Goal: Task Accomplishment & Management: Complete application form

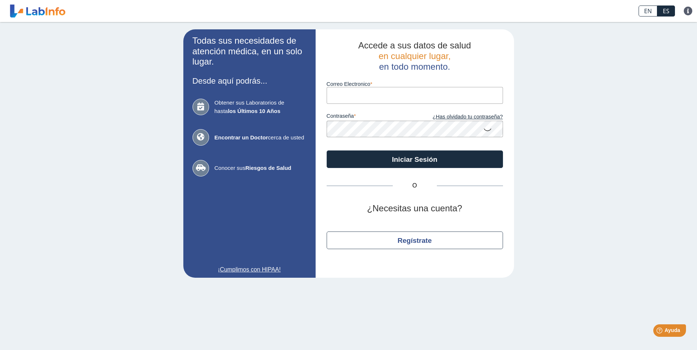
click at [377, 95] on input "Correo Electronico" at bounding box center [415, 95] width 176 height 17
type input "[EMAIL_ADDRESS][DOMAIN_NAME]"
click at [327, 151] on button "Iniciar Sesión" at bounding box center [415, 160] width 176 height 18
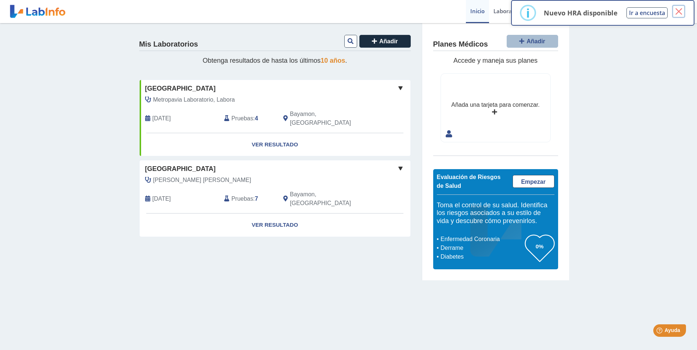
click at [680, 12] on button "×" at bounding box center [678, 11] width 13 height 13
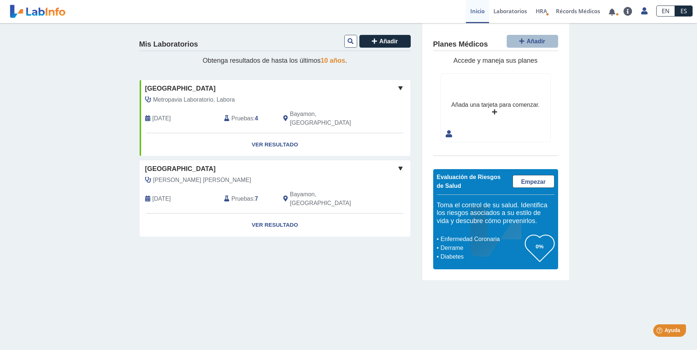
click at [682, 10] on link "ES" at bounding box center [684, 11] width 18 height 11
click at [671, 10] on link "EN" at bounding box center [665, 11] width 19 height 11
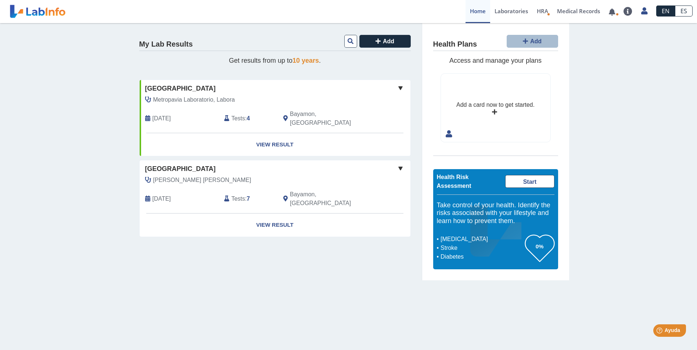
click at [680, 10] on link "ES" at bounding box center [684, 11] width 18 height 11
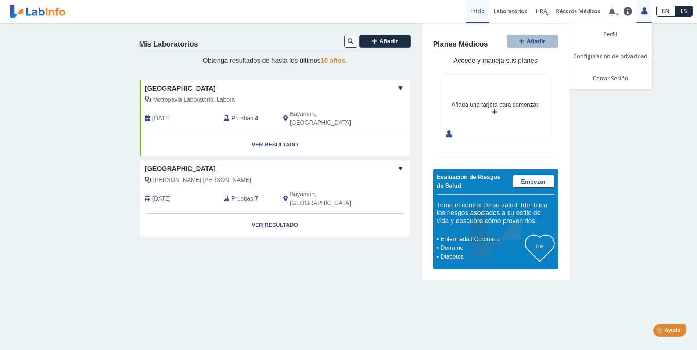
click at [641, 9] on icon at bounding box center [644, 11] width 6 height 6
click at [644, 9] on icon at bounding box center [644, 11] width 6 height 6
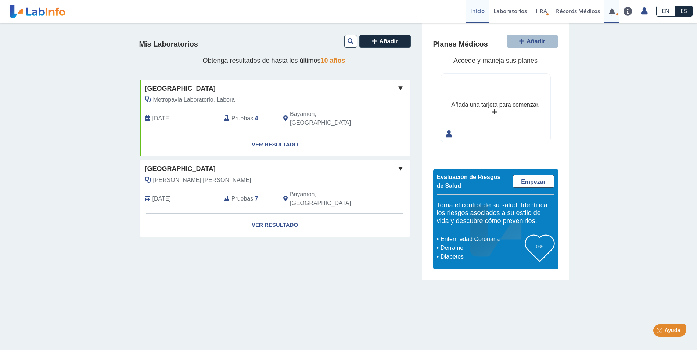
click at [612, 10] on link at bounding box center [611, 12] width 15 height 6
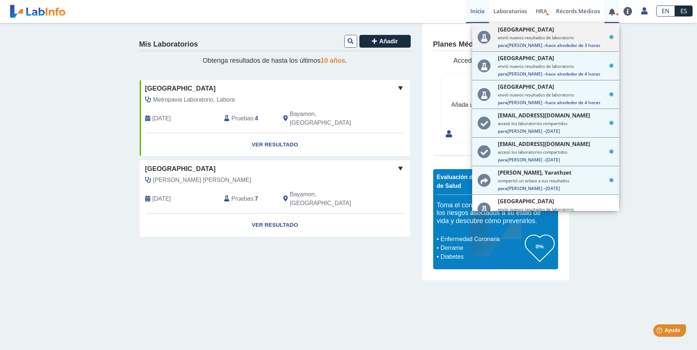
click at [543, 37] on small "envió nuevos resultados de laboratorio" at bounding box center [556, 38] width 116 height 6
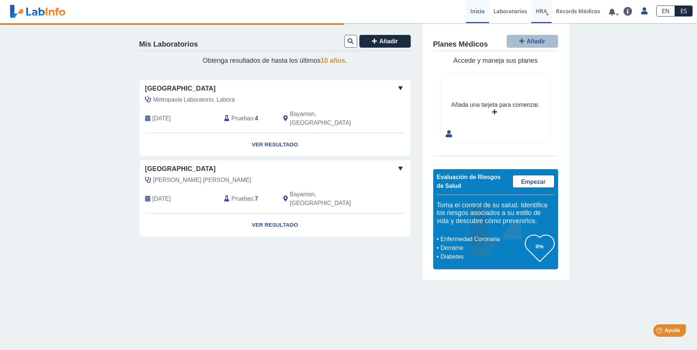
click at [542, 11] on span "HRA" at bounding box center [541, 10] width 11 height 7
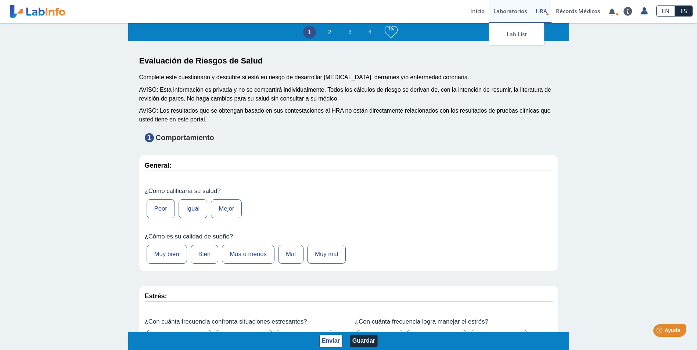
click at [512, 11] on link "Laboratorios" at bounding box center [510, 11] width 42 height 23
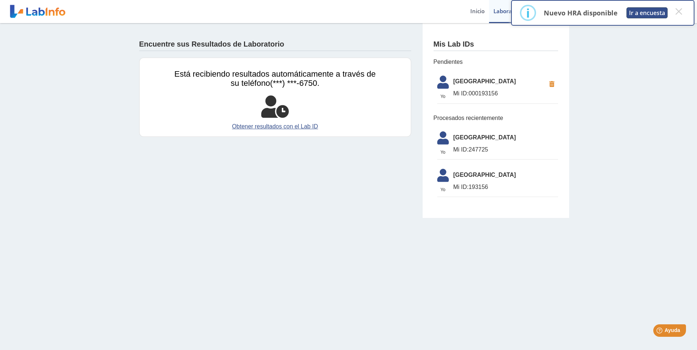
click at [634, 11] on button "Ir a encuesta" at bounding box center [646, 12] width 41 height 11
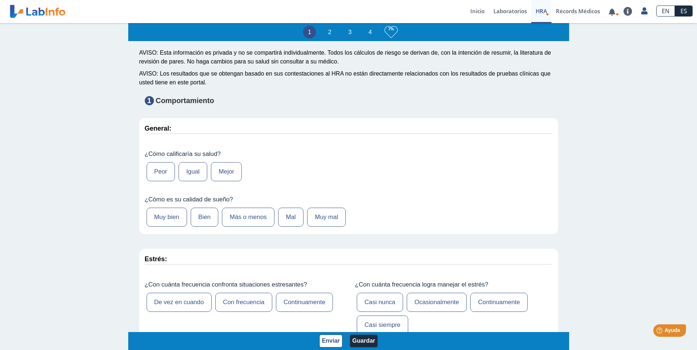
scroll to position [73, 0]
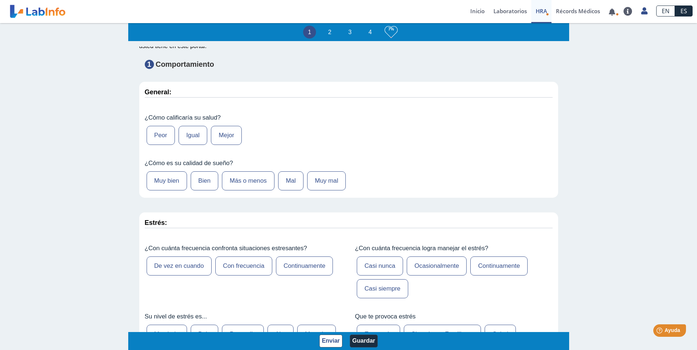
click at [197, 179] on label "Bien" at bounding box center [205, 181] width 28 height 19
click at [0, 0] on input "Bien" at bounding box center [0, 0] width 0 height 0
click at [195, 136] on label "Igual" at bounding box center [193, 135] width 29 height 19
click at [0, 0] on input "Igual" at bounding box center [0, 0] width 0 height 0
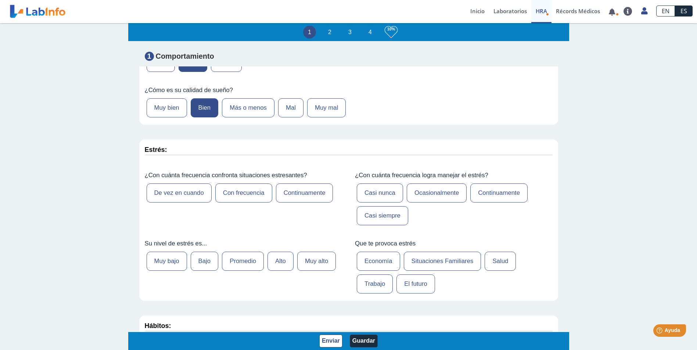
scroll to position [147, 0]
click at [165, 192] on label "De vez en cuando" at bounding box center [179, 192] width 65 height 19
click at [0, 0] on input "De vez en cuando" at bounding box center [0, 0] width 0 height 0
click at [498, 194] on label "Continuamente" at bounding box center [498, 192] width 57 height 19
click at [0, 0] on input "Continuamente" at bounding box center [0, 0] width 0 height 0
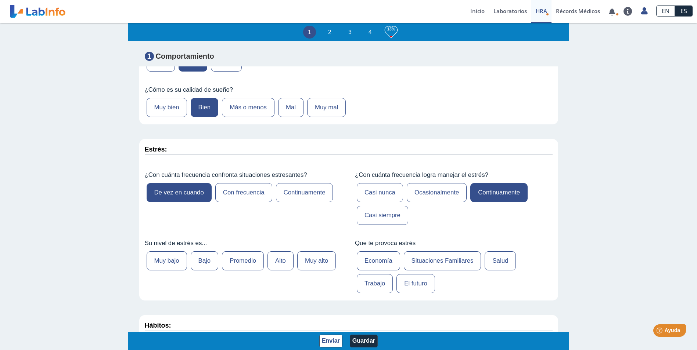
click at [247, 263] on label "Promedio" at bounding box center [243, 261] width 42 height 19
click at [0, 0] on input "Promedio" at bounding box center [0, 0] width 0 height 0
click at [374, 284] on label "Trabajo" at bounding box center [375, 283] width 36 height 19
click at [0, 0] on input "Trabajo" at bounding box center [0, 0] width 0 height 0
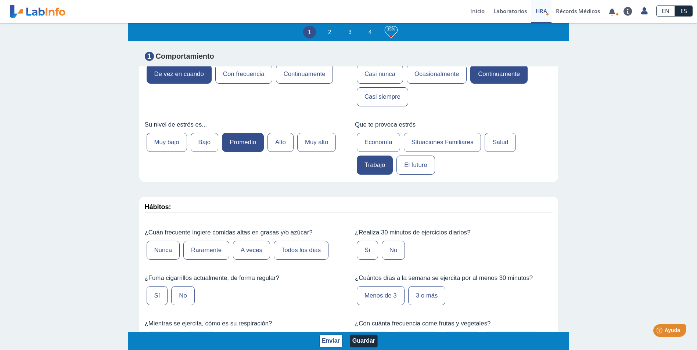
scroll to position [331, 0]
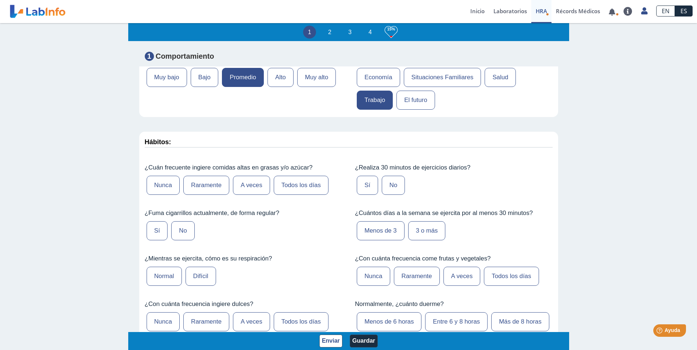
click at [247, 184] on label "A veces" at bounding box center [251, 185] width 37 height 19
click at [0, 0] on input "A veces" at bounding box center [0, 0] width 0 height 0
click at [148, 228] on label "Sí" at bounding box center [157, 230] width 21 height 19
click at [0, 0] on input "Sí" at bounding box center [0, 0] width 0 height 0
click at [162, 281] on label "Normal" at bounding box center [164, 276] width 35 height 19
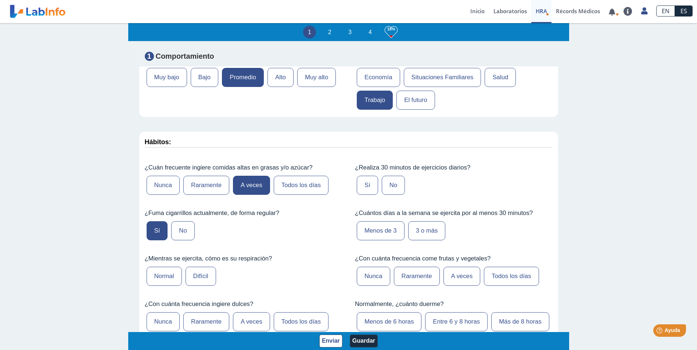
click at [0, 0] on input "Normal" at bounding box center [0, 0] width 0 height 0
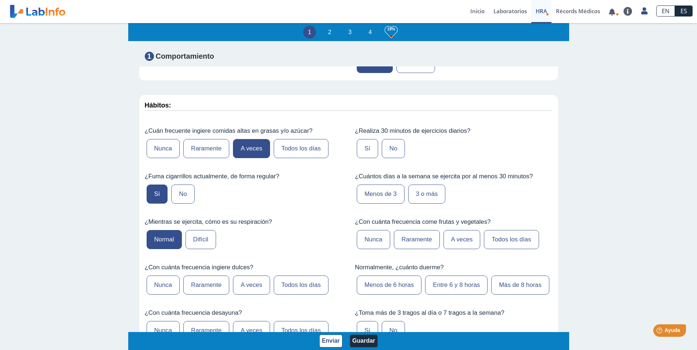
click at [244, 285] on label "A veces" at bounding box center [251, 285] width 37 height 19
click at [0, 0] on input "A veces" at bounding box center [0, 0] width 0 height 0
click at [388, 149] on label "No" at bounding box center [393, 148] width 23 height 19
click at [0, 0] on input "No" at bounding box center [0, 0] width 0 height 0
click at [380, 195] on label "Menos de 3" at bounding box center [381, 194] width 48 height 19
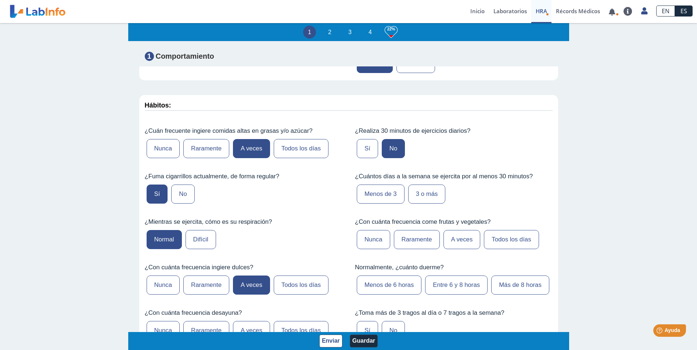
click at [0, 0] on input "Menos de 3" at bounding box center [0, 0] width 0 height 0
click at [450, 240] on label "A veces" at bounding box center [461, 239] width 37 height 19
click at [0, 0] on input "A veces" at bounding box center [0, 0] width 0 height 0
click at [396, 287] on label "Menos de 6 horas" at bounding box center [389, 285] width 65 height 19
click at [0, 0] on input "Menos de 6 horas" at bounding box center [0, 0] width 0 height 0
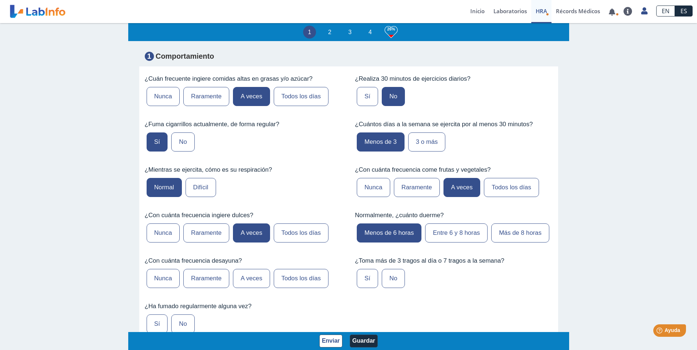
scroll to position [441, 0]
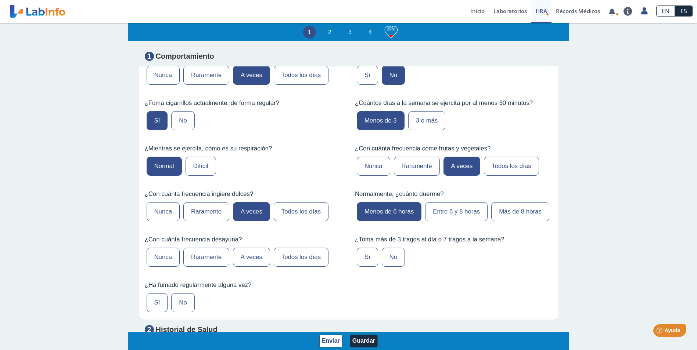
click at [388, 258] on label "No" at bounding box center [393, 257] width 23 height 19
click at [0, 0] on input "No" at bounding box center [0, 0] width 0 height 0
click at [295, 258] on label "Todos los días" at bounding box center [301, 257] width 55 height 19
click at [0, 0] on input "Todos los días" at bounding box center [0, 0] width 0 height 0
click at [155, 303] on label "Sí" at bounding box center [157, 302] width 21 height 19
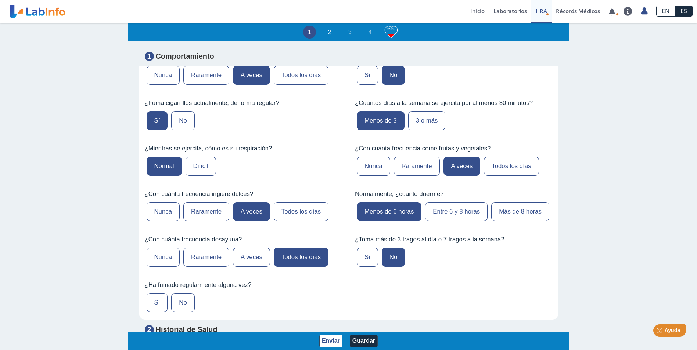
click at [0, 0] on input "Sí" at bounding box center [0, 0] width 0 height 0
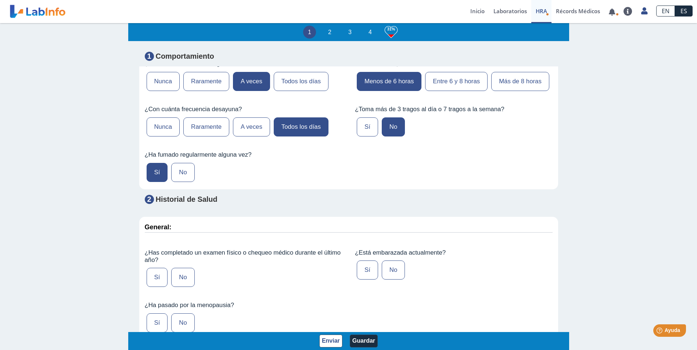
scroll to position [588, 0]
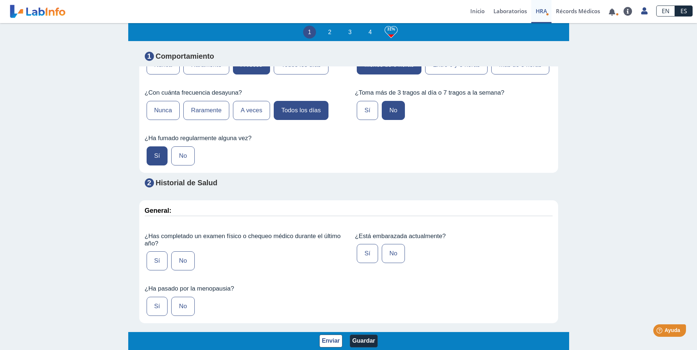
click at [154, 259] on label "Sí" at bounding box center [157, 261] width 21 height 19
click at [0, 0] on input "Sí" at bounding box center [0, 0] width 0 height 0
click at [384, 249] on label "No" at bounding box center [393, 253] width 23 height 19
click at [0, 0] on input "No" at bounding box center [0, 0] width 0 height 0
click at [176, 304] on label "No" at bounding box center [182, 306] width 23 height 19
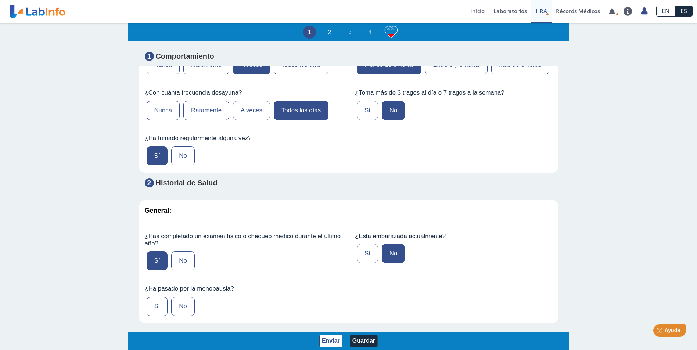
click at [0, 0] on input "No" at bounding box center [0, 0] width 0 height 0
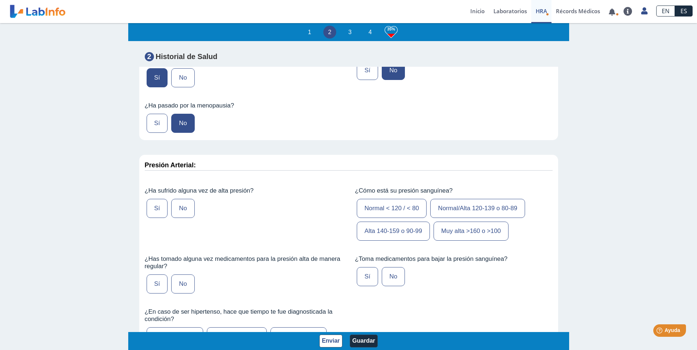
scroll to position [771, 0]
click at [156, 203] on label "Sí" at bounding box center [157, 208] width 21 height 19
click at [0, 0] on input "Sí" at bounding box center [0, 0] width 0 height 0
click at [370, 210] on label "Normal < 120 / < 80" at bounding box center [392, 208] width 70 height 19
click at [0, 0] on input "Normal < 120 / < 80" at bounding box center [0, 0] width 0 height 0
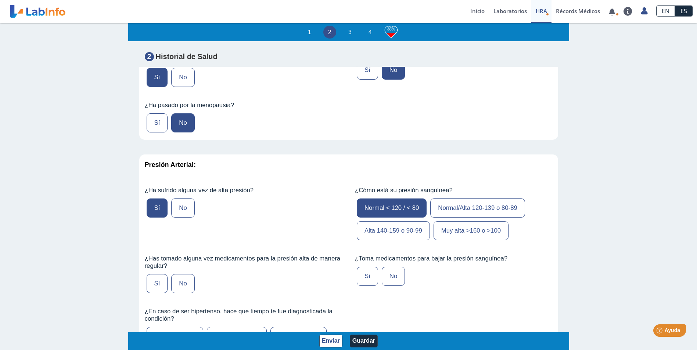
click at [180, 283] on label "No" at bounding box center [182, 283] width 23 height 19
click at [0, 0] on input "No" at bounding box center [0, 0] width 0 height 0
click at [385, 277] on label "No" at bounding box center [393, 276] width 23 height 19
click at [0, 0] on input "No" at bounding box center [0, 0] width 0 height 0
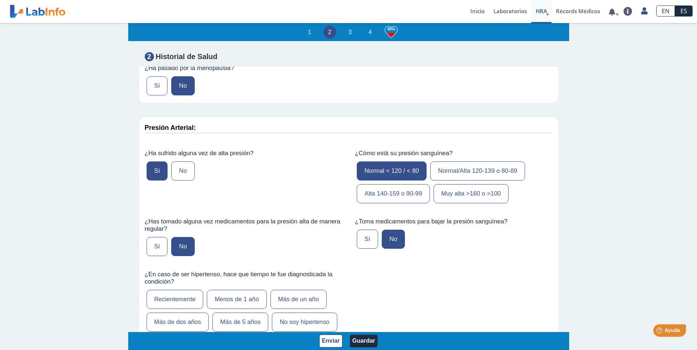
scroll to position [845, 0]
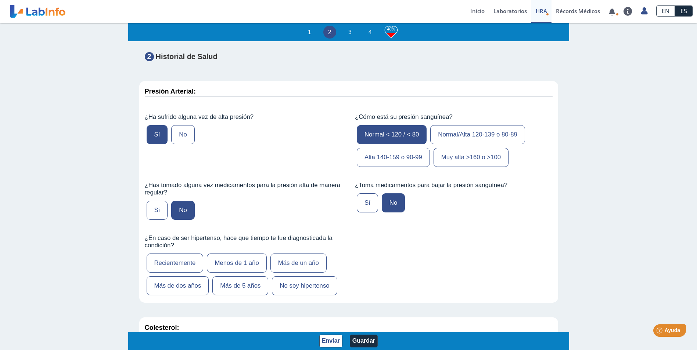
click at [295, 285] on label "No soy hipertenso" at bounding box center [304, 286] width 65 height 19
click at [0, 0] on input "No soy hipertenso" at bounding box center [0, 0] width 0 height 0
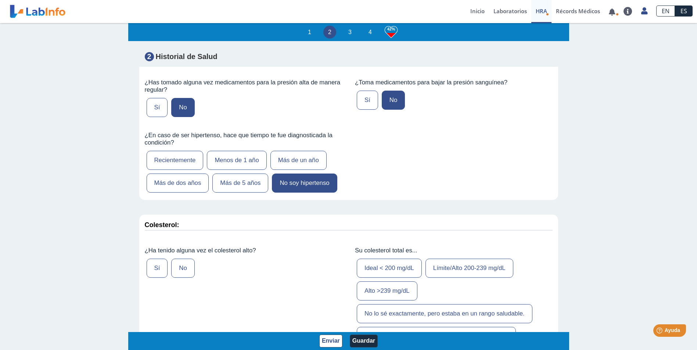
scroll to position [955, 0]
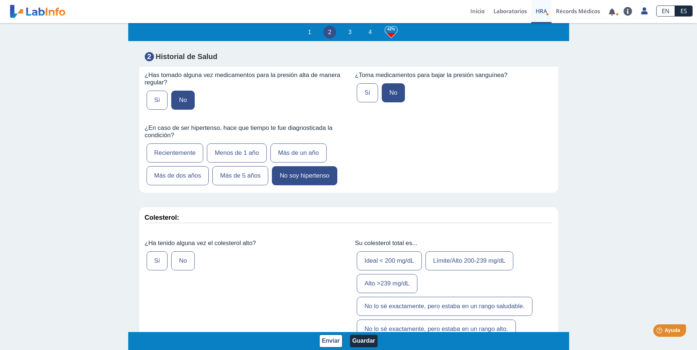
click at [150, 260] on label "Sí" at bounding box center [157, 261] width 21 height 19
click at [0, 0] on input "Sí" at bounding box center [0, 0] width 0 height 0
click at [184, 256] on label "No" at bounding box center [182, 261] width 23 height 19
click at [0, 0] on input "No" at bounding box center [0, 0] width 0 height 0
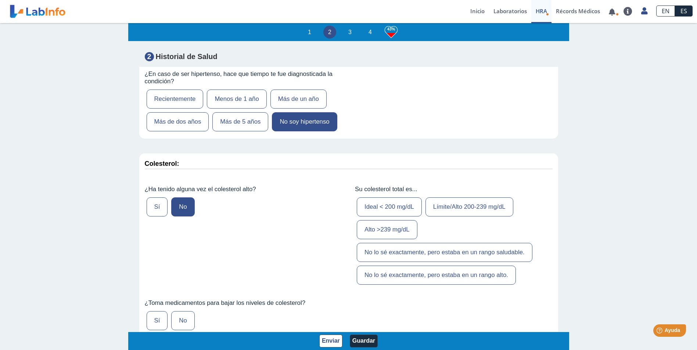
scroll to position [1028, 0]
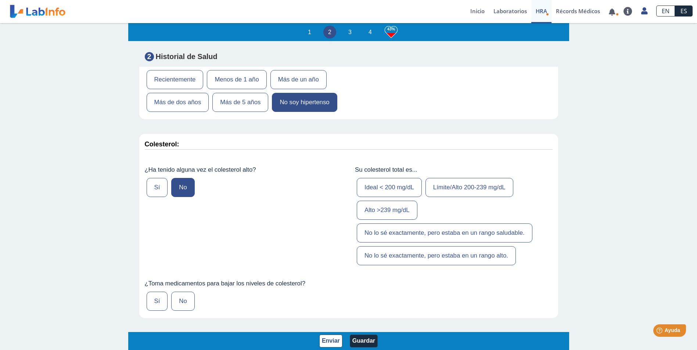
click at [465, 234] on label "No lo sé exactamente, pero estaba en un rango saludable." at bounding box center [445, 233] width 176 height 19
click at [0, 0] on input "No lo sé exactamente, pero estaba en un rango saludable." at bounding box center [0, 0] width 0 height 0
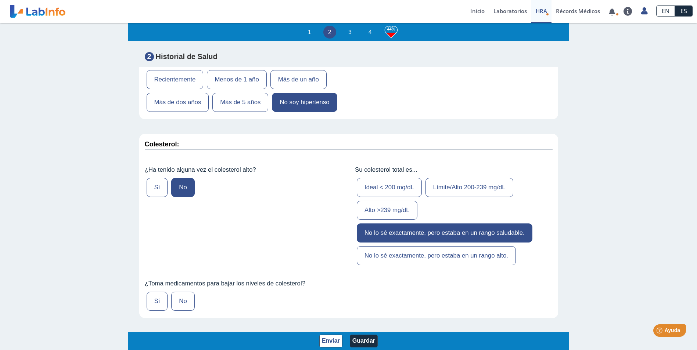
click at [186, 301] on label "No" at bounding box center [182, 301] width 23 height 19
click at [0, 0] on input "No" at bounding box center [0, 0] width 0 height 0
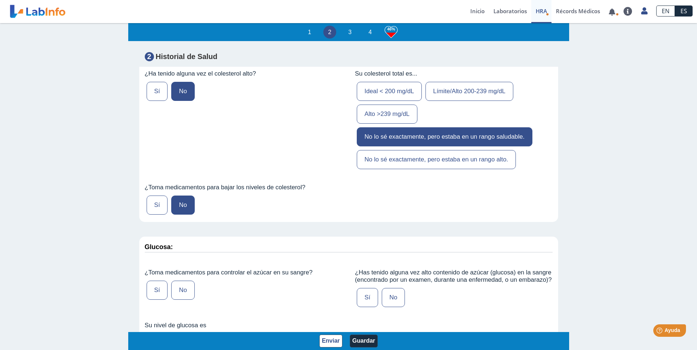
scroll to position [1139, 0]
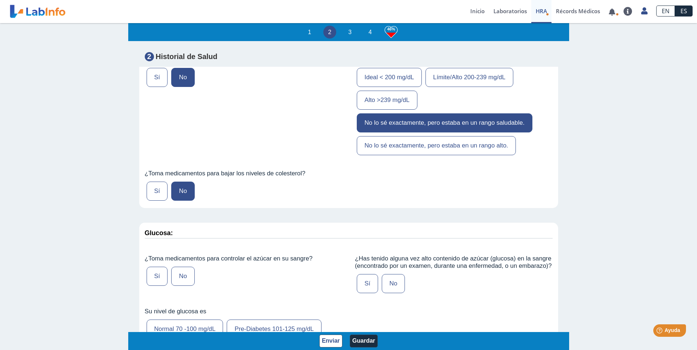
click at [148, 272] on label "Sí" at bounding box center [157, 276] width 21 height 19
click at [0, 0] on input "Sí" at bounding box center [0, 0] width 0 height 0
click at [367, 286] on label "Sí" at bounding box center [367, 283] width 21 height 19
click at [0, 0] on input "Sí" at bounding box center [0, 0] width 0 height 0
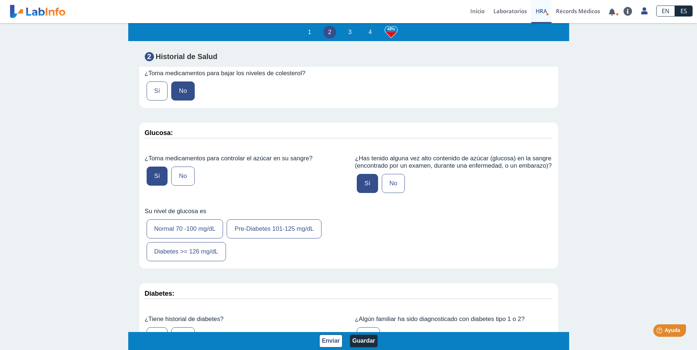
scroll to position [1249, 0]
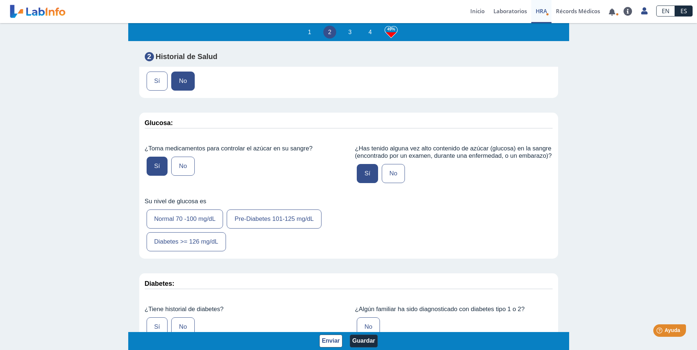
click at [286, 222] on label "Pre-Diabetes 101-125 mg/dL" at bounding box center [274, 219] width 95 height 19
click at [0, 0] on input "Pre-Diabetes 101-125 mg/dL" at bounding box center [0, 0] width 0 height 0
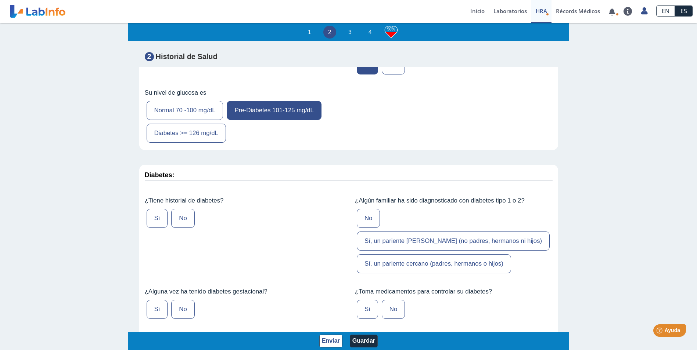
scroll to position [1359, 0]
click at [177, 299] on label "No" at bounding box center [182, 308] width 23 height 19
click at [0, 0] on input "No" at bounding box center [0, 0] width 0 height 0
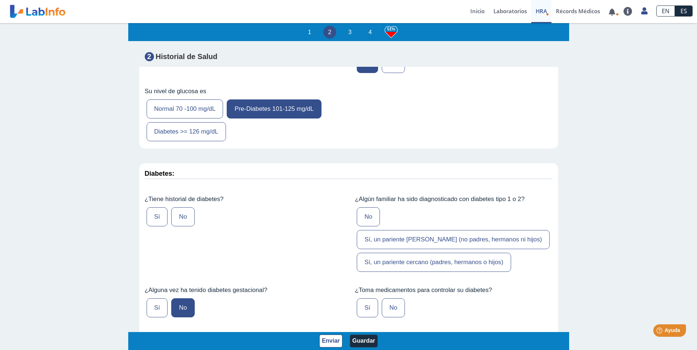
click at [426, 253] on label "Sí, un pariente cercano (padres, hermanos o hijos)" at bounding box center [434, 262] width 154 height 19
click at [0, 0] on input "Sí, un pariente cercano (padres, hermanos o hijos)" at bounding box center [0, 0] width 0 height 0
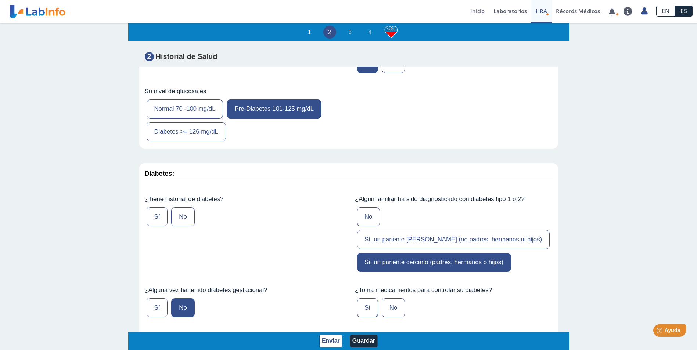
click at [368, 299] on label "Sí" at bounding box center [367, 308] width 21 height 19
click at [0, 0] on input "Sí" at bounding box center [0, 0] width 0 height 0
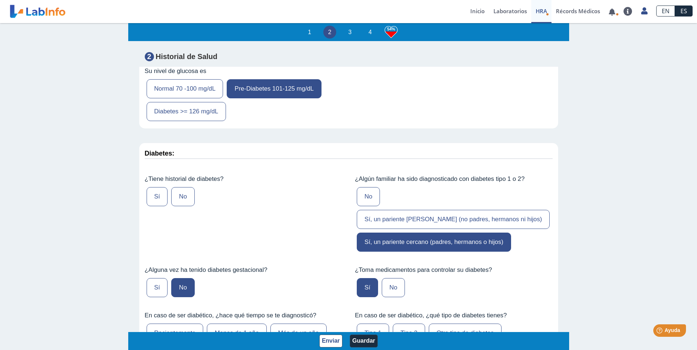
scroll to position [1396, 0]
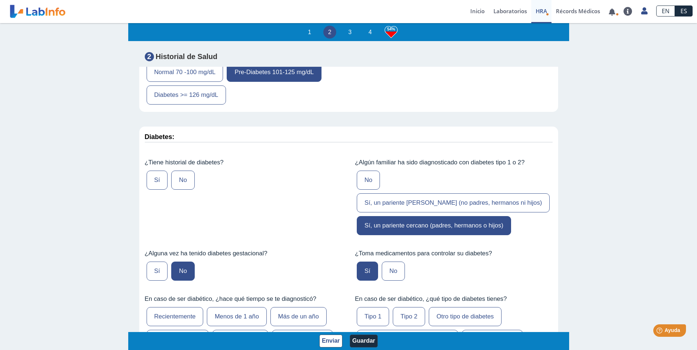
click at [413, 330] on label "No conozco mi tipo de diabetes" at bounding box center [407, 339] width 101 height 19
click at [0, 0] on input "No conozco mi tipo de diabetes" at bounding box center [0, 0] width 0 height 0
click at [154, 177] on label "Sí" at bounding box center [157, 180] width 21 height 19
click at [0, 0] on input "Sí" at bounding box center [0, 0] width 0 height 0
click at [177, 180] on label "No" at bounding box center [182, 180] width 23 height 19
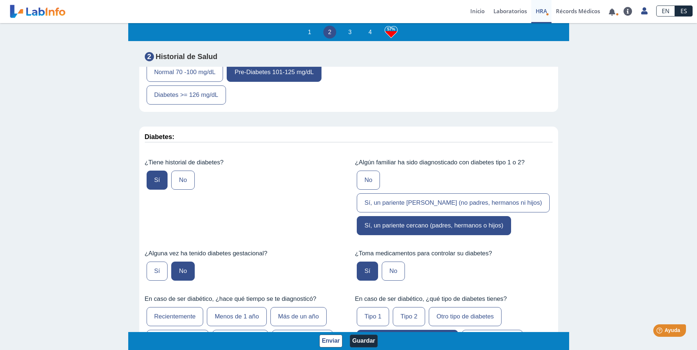
click at [0, 0] on input "No" at bounding box center [0, 0] width 0 height 0
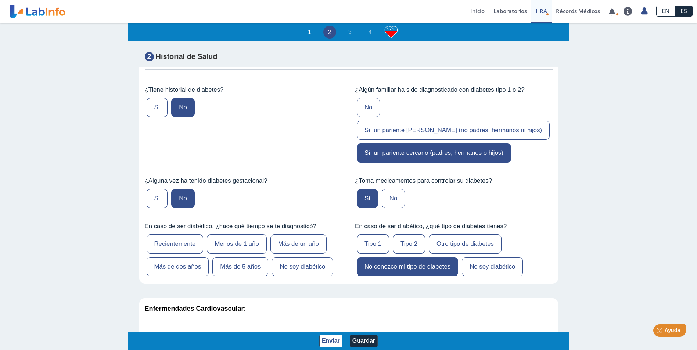
scroll to position [1469, 0]
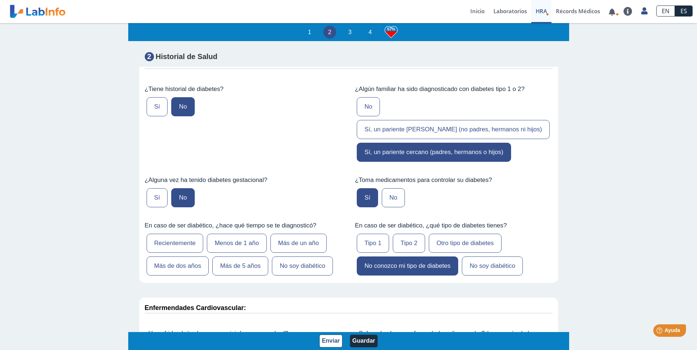
click at [173, 234] on label "Recientemente" at bounding box center [175, 243] width 57 height 19
click at [0, 0] on input "Recientemente" at bounding box center [0, 0] width 0 height 0
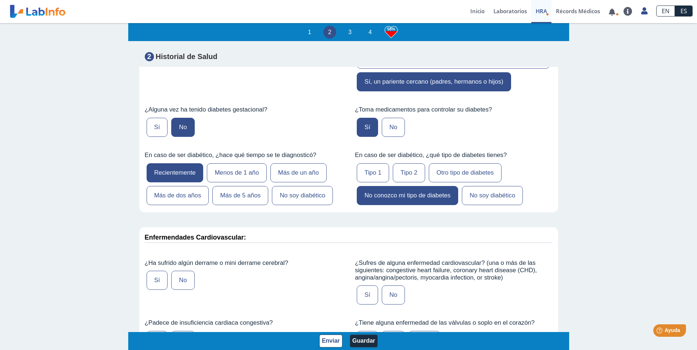
scroll to position [1543, 0]
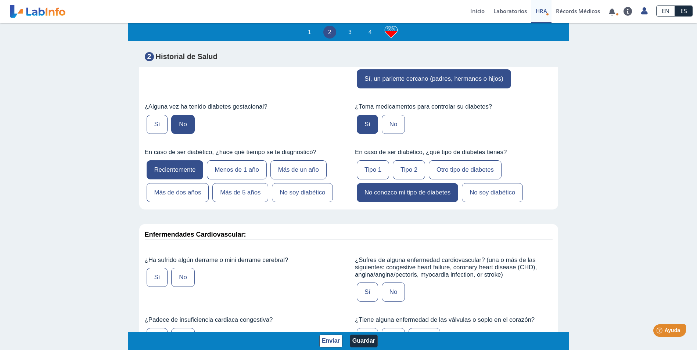
click at [180, 268] on label "No" at bounding box center [182, 277] width 23 height 19
click at [0, 0] on input "No" at bounding box center [0, 0] width 0 height 0
click at [184, 328] on label "No" at bounding box center [182, 337] width 23 height 19
click at [0, 0] on input "No" at bounding box center [0, 0] width 0 height 0
click at [390, 283] on label "No" at bounding box center [393, 292] width 23 height 19
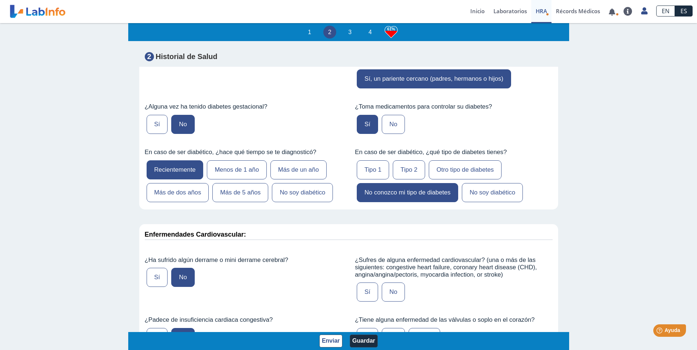
click at [0, 0] on input "No" at bounding box center [0, 0] width 0 height 0
click at [389, 328] on label "No" at bounding box center [393, 337] width 23 height 19
click at [0, 0] on input "No" at bounding box center [0, 0] width 0 height 0
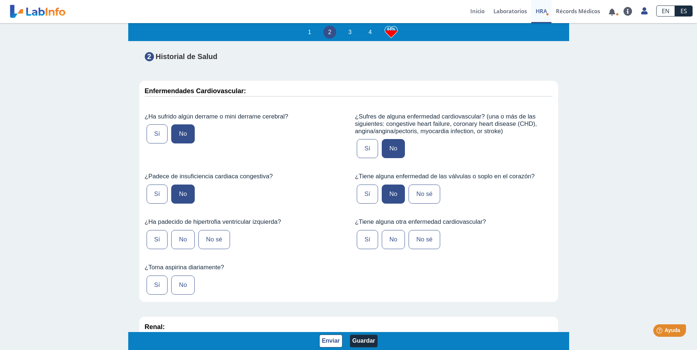
scroll to position [1690, 0]
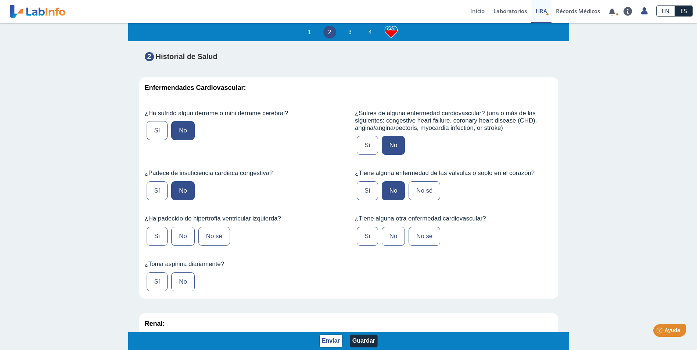
click at [388, 227] on label "No" at bounding box center [393, 236] width 23 height 19
click at [0, 0] on input "No" at bounding box center [0, 0] width 0 height 0
click at [183, 227] on label "No" at bounding box center [182, 236] width 23 height 19
click at [0, 0] on input "No" at bounding box center [0, 0] width 0 height 0
click at [182, 273] on label "No" at bounding box center [182, 282] width 23 height 19
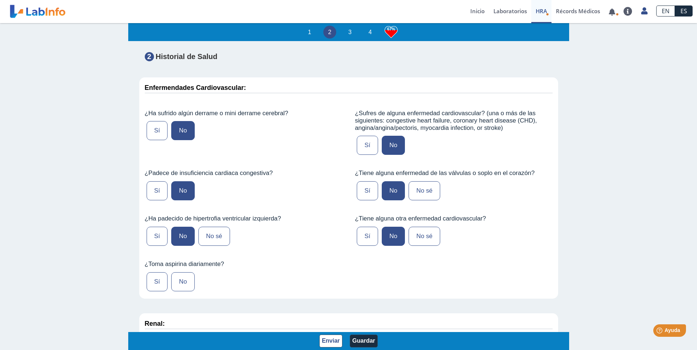
click at [0, 0] on input "No" at bounding box center [0, 0] width 0 height 0
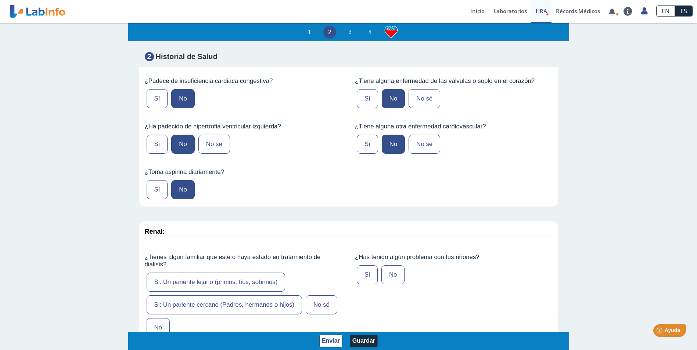
scroll to position [1837, 0]
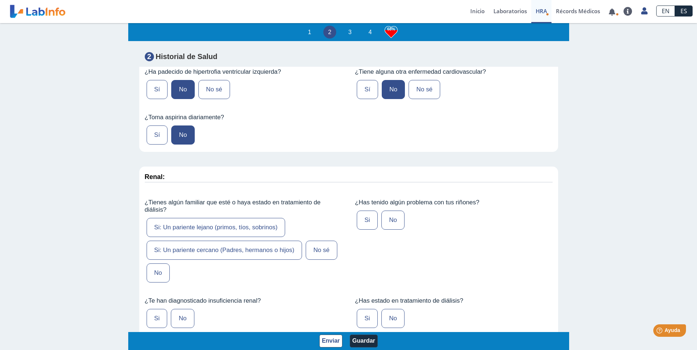
click at [154, 264] on label "No" at bounding box center [158, 273] width 23 height 19
click at [0, 0] on input "No" at bounding box center [0, 0] width 0 height 0
click at [393, 211] on label "No" at bounding box center [392, 220] width 23 height 19
click at [0, 0] on input "No" at bounding box center [0, 0] width 0 height 0
click at [178, 309] on label "No" at bounding box center [182, 318] width 23 height 19
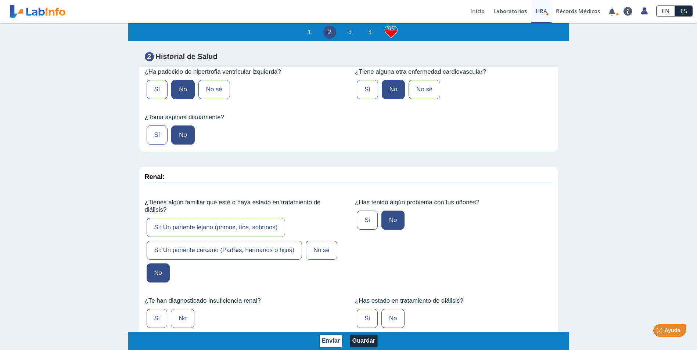
click at [0, 0] on input "No" at bounding box center [0, 0] width 0 height 0
click at [384, 309] on label "No" at bounding box center [392, 318] width 23 height 19
click at [0, 0] on input "No" at bounding box center [0, 0] width 0 height 0
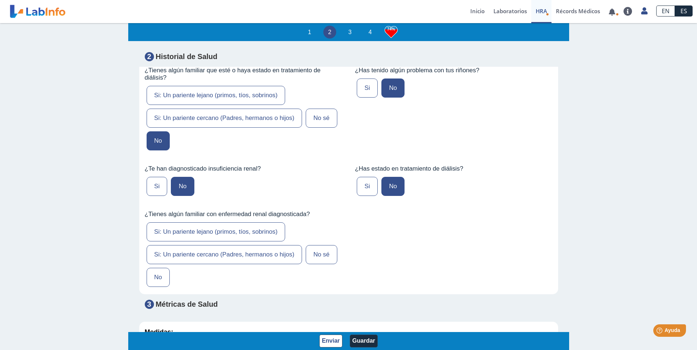
scroll to position [1984, 0]
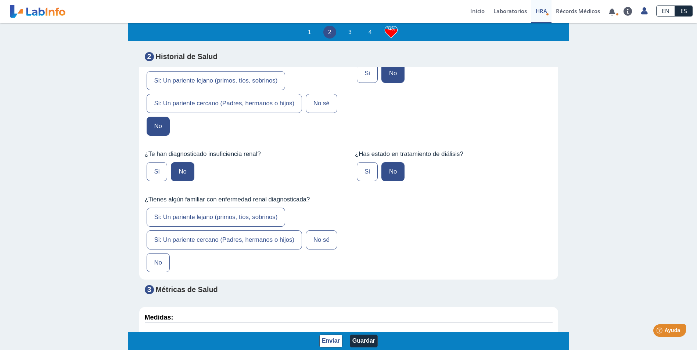
click at [154, 253] on label "No" at bounding box center [158, 262] width 23 height 19
click at [0, 0] on input "No" at bounding box center [0, 0] width 0 height 0
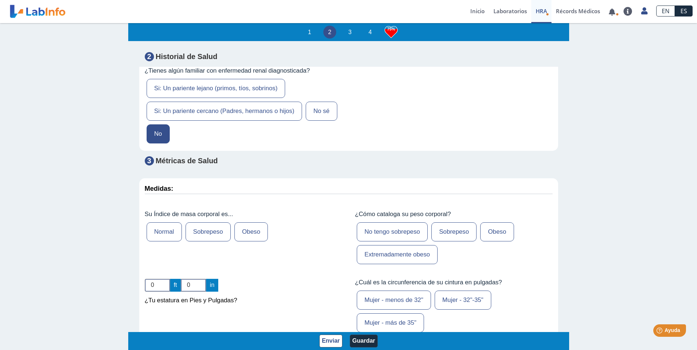
scroll to position [2130, 0]
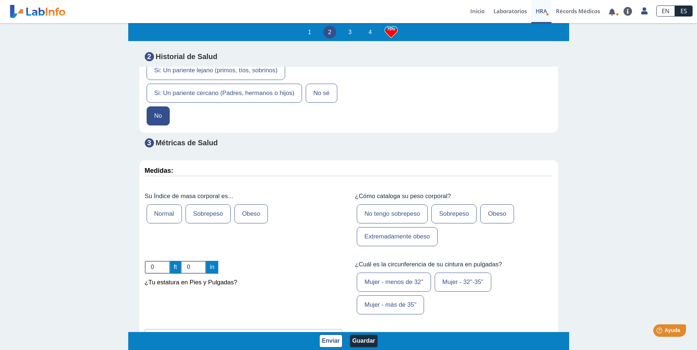
click at [207, 205] on label "Sobrepeso" at bounding box center [207, 214] width 45 height 19
click at [0, 0] on input "Sobrepeso" at bounding box center [0, 0] width 0 height 0
click at [155, 261] on input "0" at bounding box center [157, 267] width 25 height 13
type input "0"
type input "5"
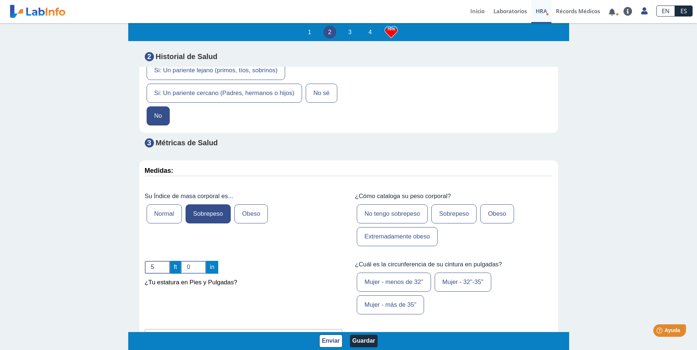
drag, startPoint x: 186, startPoint y: 245, endPoint x: 195, endPoint y: 246, distance: 9.6
click at [186, 261] on input "0" at bounding box center [193, 267] width 25 height 13
click at [200, 261] on input "1" at bounding box center [193, 267] width 25 height 13
click at [200, 261] on input "2" at bounding box center [193, 267] width 25 height 13
type input "3"
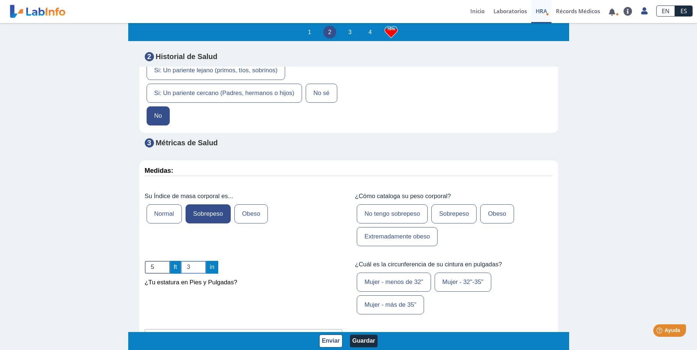
click at [200, 261] on input "3" at bounding box center [193, 267] width 25 height 13
click at [454, 205] on label "Sobrepeso" at bounding box center [453, 214] width 45 height 19
click at [0, 0] on input "Sobrepeso" at bounding box center [0, 0] width 0 height 0
click at [385, 273] on label "Mujer - menos de 32"" at bounding box center [394, 282] width 74 height 19
click at [0, 0] on input "Mujer - menos de 32"" at bounding box center [0, 0] width 0 height 0
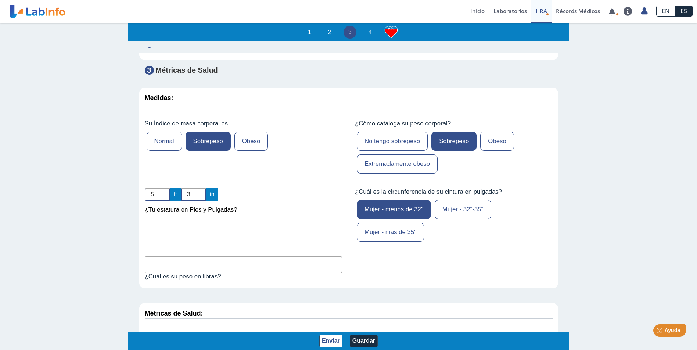
scroll to position [2204, 0]
click at [179, 256] on input "text" at bounding box center [244, 264] width 198 height 17
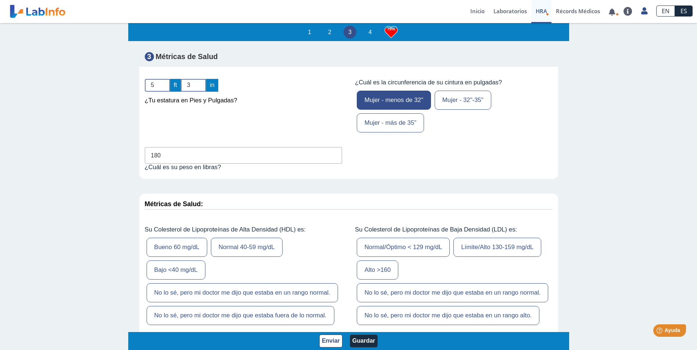
scroll to position [2314, 0]
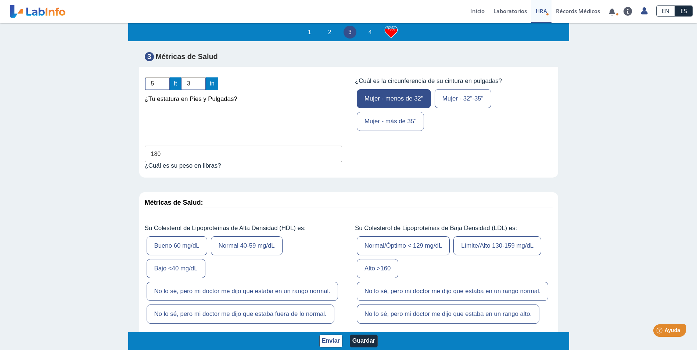
type input "180"
click at [470, 282] on label "No lo sé, pero mi doctor me dijo que estaba en un rango normal." at bounding box center [452, 291] width 191 height 19
click at [0, 0] on input "No lo sé, pero mi doctor me dijo que estaba en un rango normal." at bounding box center [0, 0] width 0 height 0
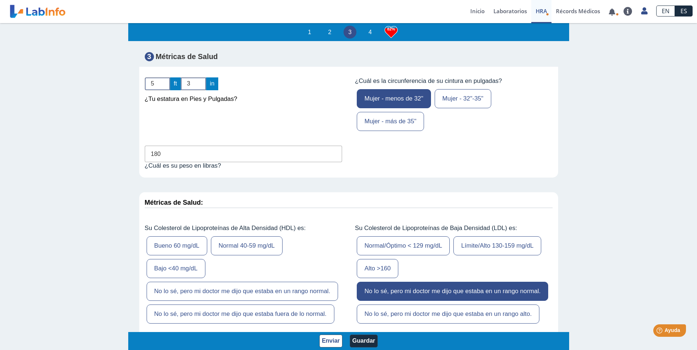
click at [293, 282] on label "No lo sé, pero mi doctor me dijo que estaba en un rango normal." at bounding box center [242, 291] width 191 height 19
click at [0, 0] on input "No lo sé, pero mi doctor me dijo que estaba en un rango normal." at bounding box center [0, 0] width 0 height 0
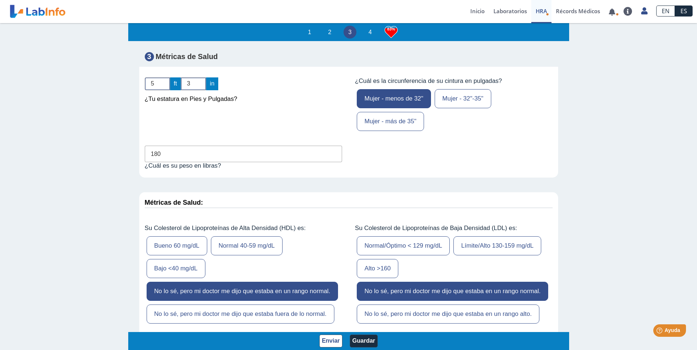
scroll to position [2424, 0]
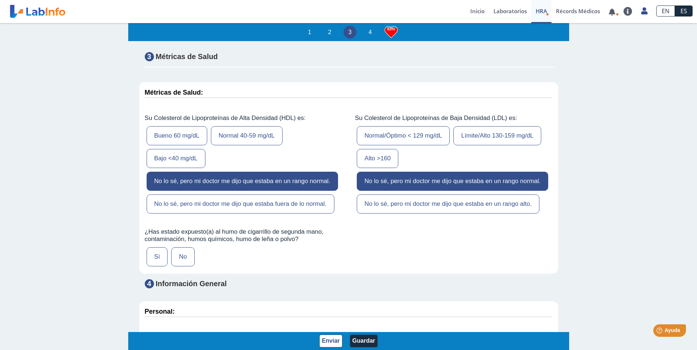
click at [180, 248] on label "No" at bounding box center [182, 257] width 23 height 19
click at [0, 0] on input "No" at bounding box center [0, 0] width 0 height 0
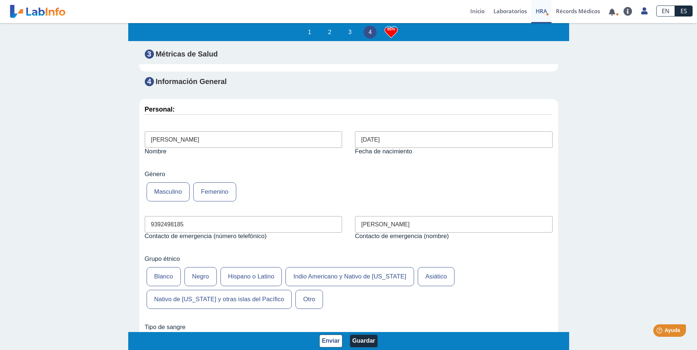
scroll to position [2645, 0]
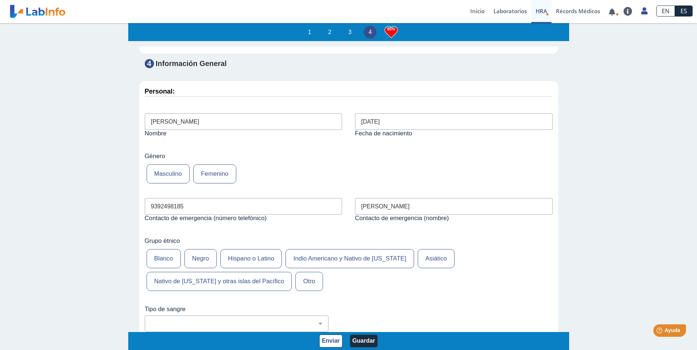
click at [246, 249] on label "Hispano o Latino" at bounding box center [251, 258] width 62 height 19
click at [0, 0] on input "Hispano o Latino" at bounding box center [0, 0] width 0 height 0
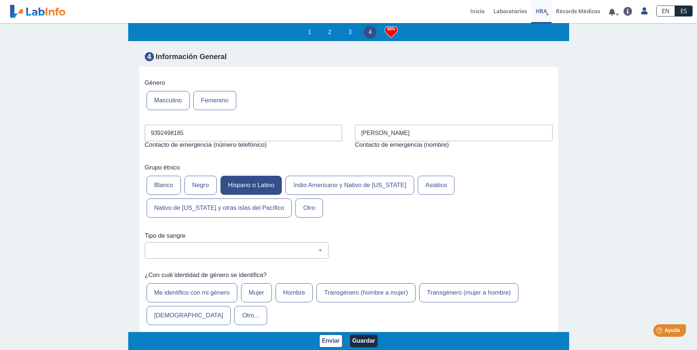
scroll to position [2792, 0]
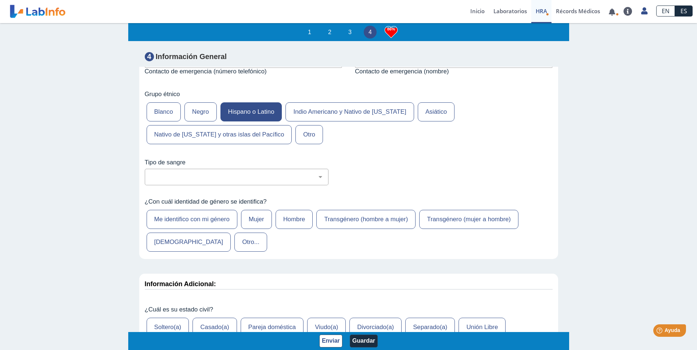
click at [254, 210] on label "Mujer" at bounding box center [256, 219] width 31 height 19
click at [0, 0] on input "Mujer" at bounding box center [0, 0] width 0 height 0
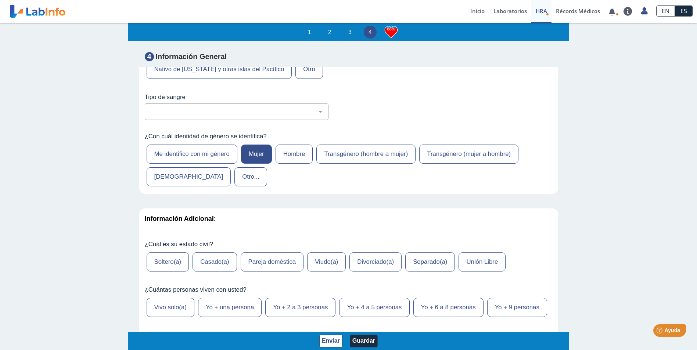
scroll to position [2865, 0]
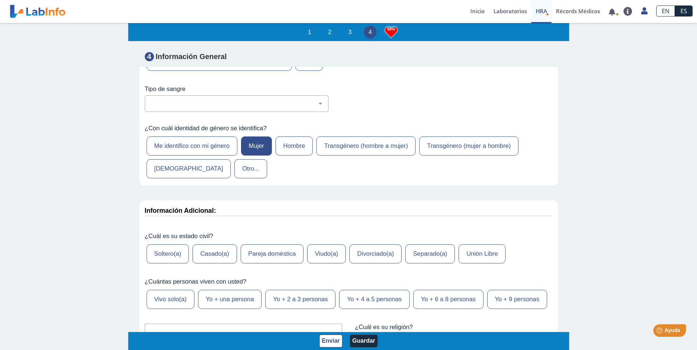
click at [170, 245] on label "Soltero(a)" at bounding box center [168, 254] width 43 height 19
click at [0, 0] on input "Soltero(a)" at bounding box center [0, 0] width 0 height 0
click at [236, 290] on label "Yo + una persona" at bounding box center [230, 299] width 64 height 19
click at [0, 0] on input "Yo + una persona" at bounding box center [0, 0] width 0 height 0
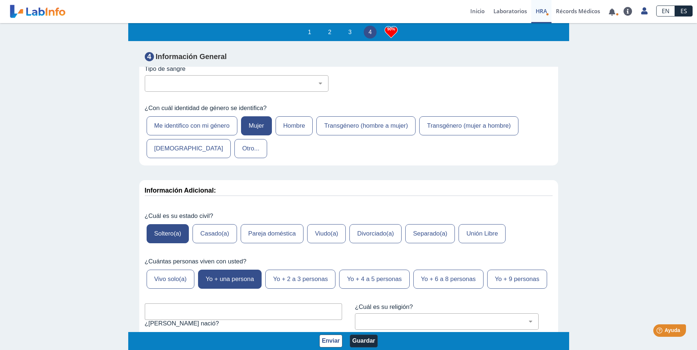
scroll to position [2902, 0]
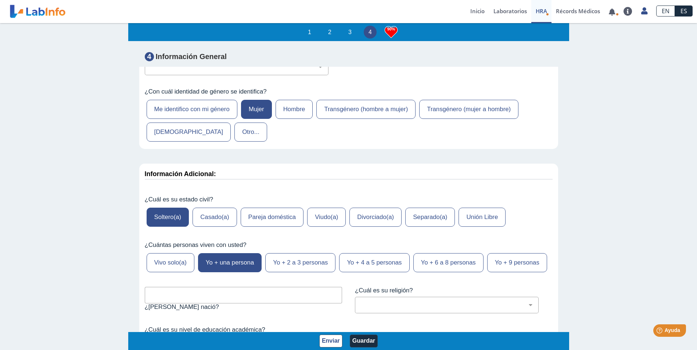
click at [226, 287] on input "text" at bounding box center [244, 295] width 198 height 17
type input "METHUEN [US_STATE]"
click at [446, 297] on div "[DEMOGRAPHIC_DATA] (cualquier denominación) [DEMOGRAPHIC_DATA] [DEMOGRAPHIC_DAT…" at bounding box center [447, 305] width 184 height 17
click at [475, 297] on div "[DEMOGRAPHIC_DATA] (cualquier denominación) [DEMOGRAPHIC_DATA] [DEMOGRAPHIC_DAT…" at bounding box center [447, 305] width 184 height 17
click at [528, 302] on select "[DEMOGRAPHIC_DATA] (cualquier denominación) [DEMOGRAPHIC_DATA] [DEMOGRAPHIC_DAT…" at bounding box center [449, 305] width 177 height 7
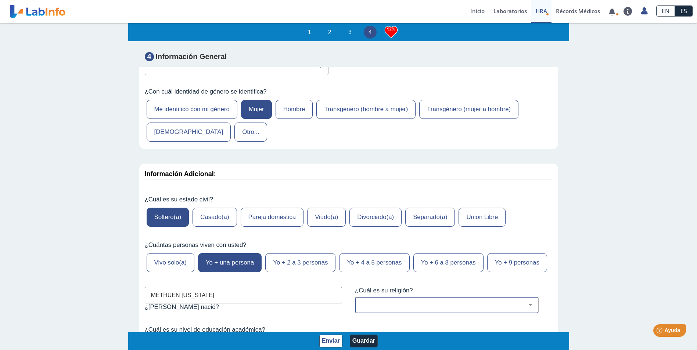
select select "12: 273"
click at [361, 302] on select "[DEMOGRAPHIC_DATA] (cualquier denominación) [DEMOGRAPHIC_DATA] [DEMOGRAPHIC_DAT…" at bounding box center [449, 305] width 177 height 7
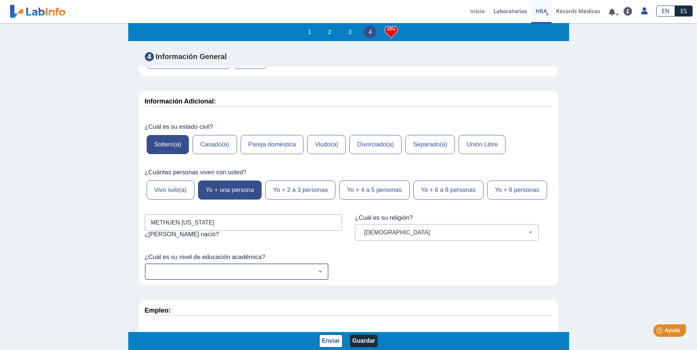
scroll to position [2975, 0]
click at [321, 268] on select "No fui a la escuela Escuela primaria Algo de escuela secundaria o equivalente s…" at bounding box center [239, 271] width 177 height 7
select select "7: 280"
click at [151, 268] on select "No fui a la escuela Escuela primaria Algo de escuela secundaria o equivalente s…" at bounding box center [239, 271] width 177 height 7
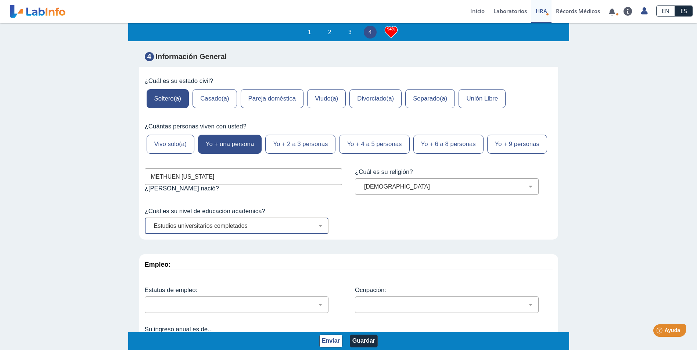
scroll to position [3022, 0]
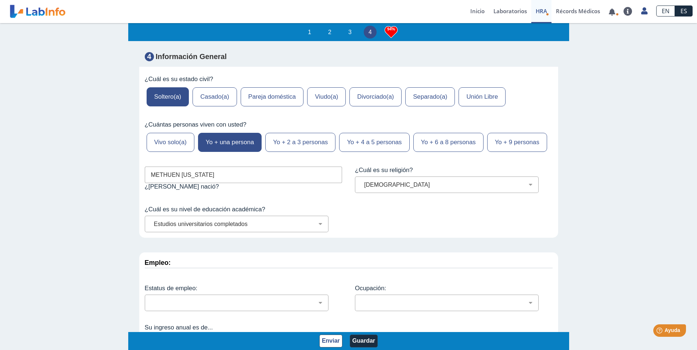
click at [329, 295] on div "Empleado a tiempo parcial Empleado a tiempo completo Servicio profesionales Sin…" at bounding box center [244, 303] width 198 height 17
click at [318, 300] on select "Empleado a tiempo parcial Empleado a tiempo completo Servicio profesionales Sin…" at bounding box center [239, 303] width 177 height 7
select select "2: 134"
click at [151, 300] on select "Empleado a tiempo parcial Empleado a tiempo completo Servicio profesionales Sin…" at bounding box center [239, 303] width 177 height 7
click at [369, 300] on select "Administración de empresas Servicios de protección Instalaciones, Reparaciones …" at bounding box center [449, 303] width 177 height 7
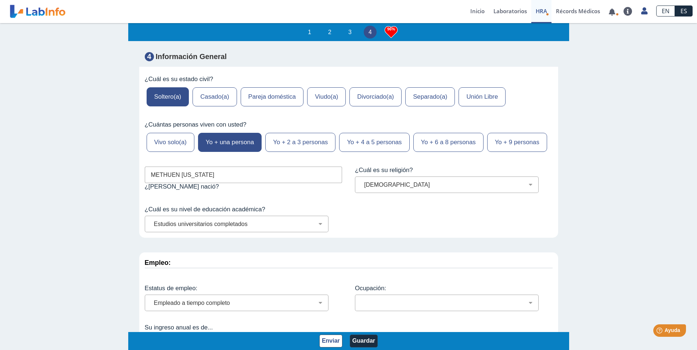
select select "8: 175"
click at [361, 300] on select "Administración de empresas Servicios de protección Instalaciones, Reparaciones …" at bounding box center [449, 303] width 177 height 7
click at [318, 338] on select "Menos de $12,000 $12,000-$16,000 $16,000-$24,000 $24,000-$30,000 $30,000-$40,00…" at bounding box center [239, 341] width 177 height 7
select select "6: 148"
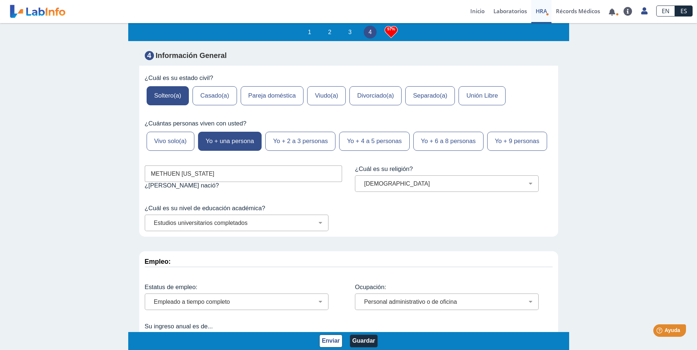
click at [151, 338] on select "Menos de $12,000 $12,000-$16,000 $16,000-$24,000 $24,000-$30,000 $30,000-$40,00…" at bounding box center [239, 341] width 177 height 7
click at [357, 340] on button "Guardar" at bounding box center [364, 341] width 28 height 13
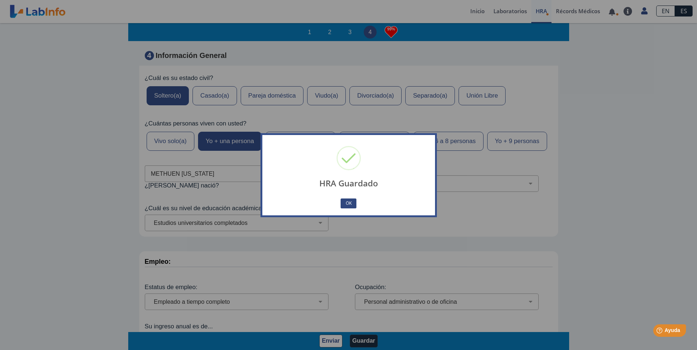
click at [348, 205] on button "OK" at bounding box center [348, 204] width 15 height 10
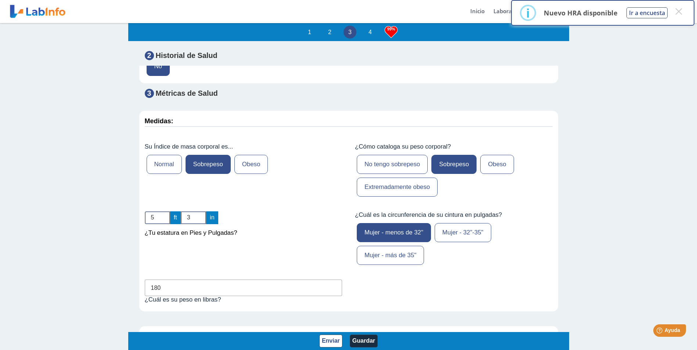
scroll to position [2177, 0]
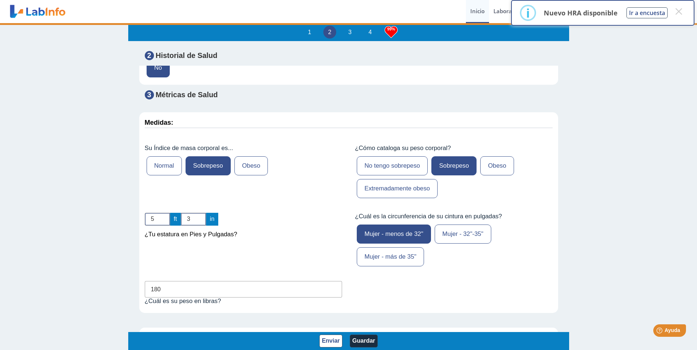
click at [473, 10] on link "Inicio" at bounding box center [477, 11] width 23 height 23
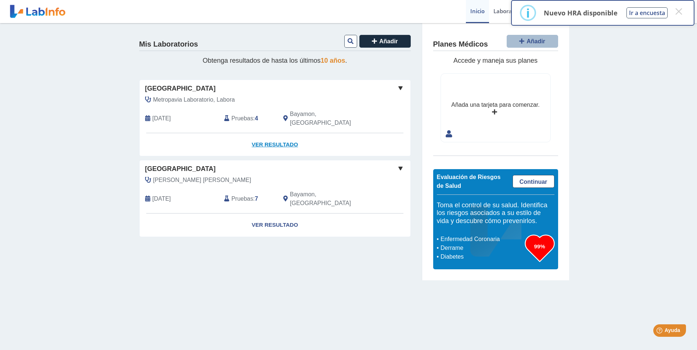
click at [277, 133] on link "Ver Resultado" at bounding box center [275, 144] width 271 height 23
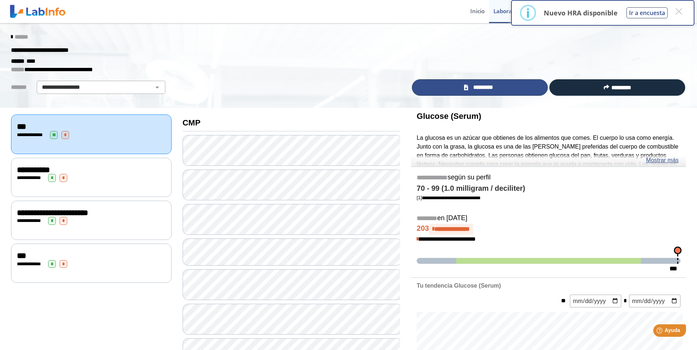
click at [492, 90] on span "*********" at bounding box center [482, 87] width 25 height 8
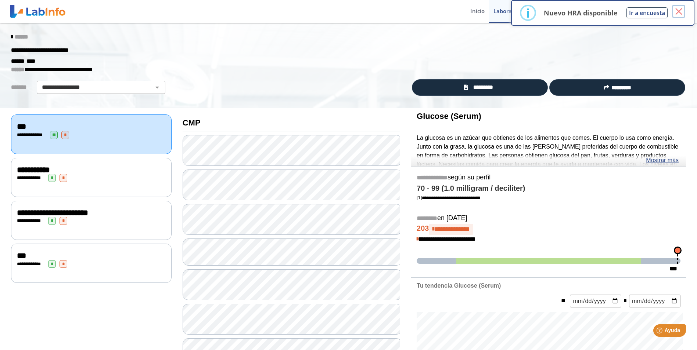
click at [679, 9] on button "×" at bounding box center [678, 11] width 13 height 13
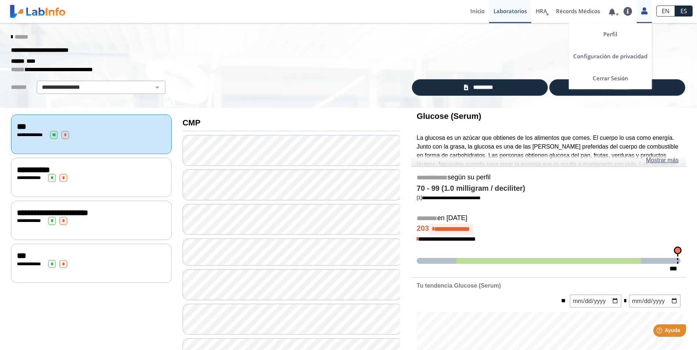
click at [646, 9] on icon at bounding box center [644, 11] width 6 height 6
click at [603, 75] on link "Cerrar Sesión" at bounding box center [610, 78] width 83 height 22
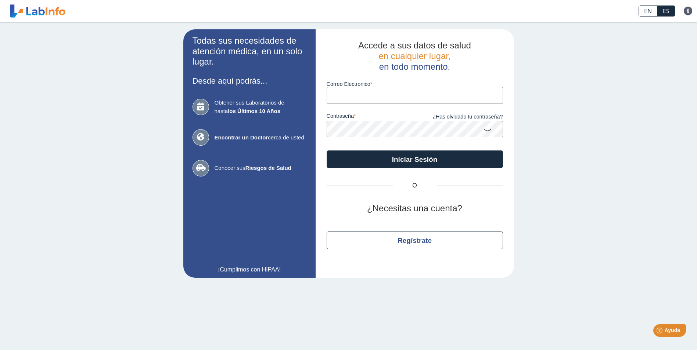
click at [373, 93] on input "Correo Electronico" at bounding box center [415, 95] width 176 height 17
click at [591, 143] on div "Todas sus necesidades de atención médica, en un solo lugar. Desde aquí podrás..…" at bounding box center [348, 153] width 697 height 263
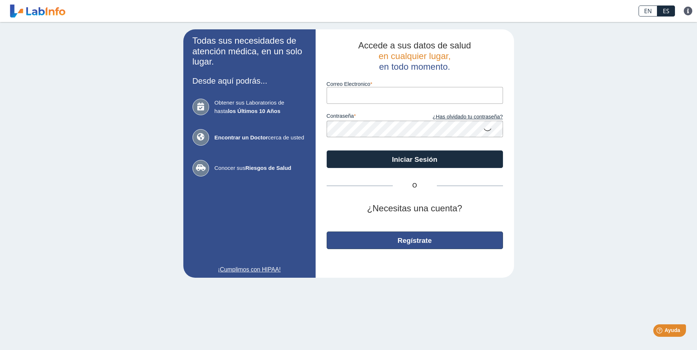
click at [408, 241] on button "Regístrate" at bounding box center [415, 241] width 176 height 18
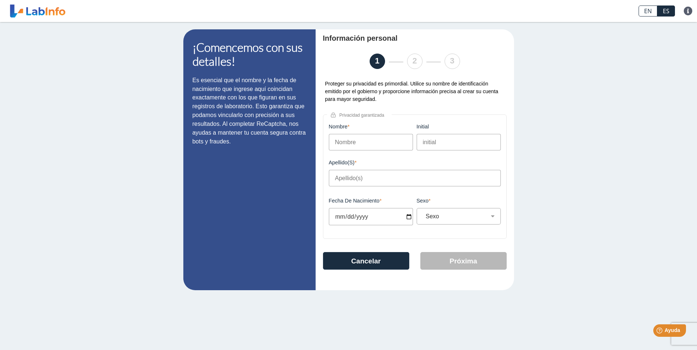
click at [367, 138] on input "Nombre" at bounding box center [371, 142] width 84 height 17
type input "[GEOGRAPHIC_DATA]"
click at [345, 180] on input "Apellido(s)" at bounding box center [415, 178] width 172 height 17
type input "[PERSON_NAME]"
click at [339, 216] on input "Fecha de Nacimiento" at bounding box center [371, 216] width 84 height 17
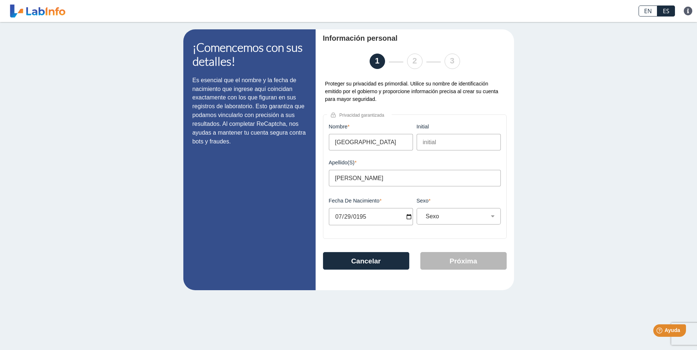
type input "[DATE]"
click at [485, 216] on select "Sexo Masculino Femenino" at bounding box center [462, 216] width 78 height 7
select select "F"
click at [423, 215] on select "Sexo Masculino Femenino" at bounding box center [462, 216] width 78 height 7
click at [468, 266] on button "Próxima" at bounding box center [463, 261] width 86 height 18
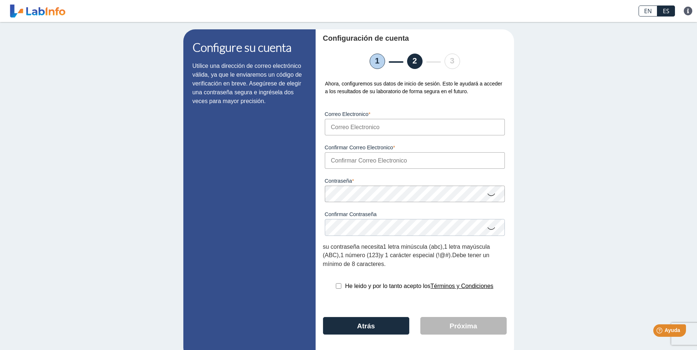
click at [365, 129] on input "Correo Electronico" at bounding box center [415, 127] width 180 height 17
type input "[EMAIL_ADDRESS][DOMAIN_NAME]"
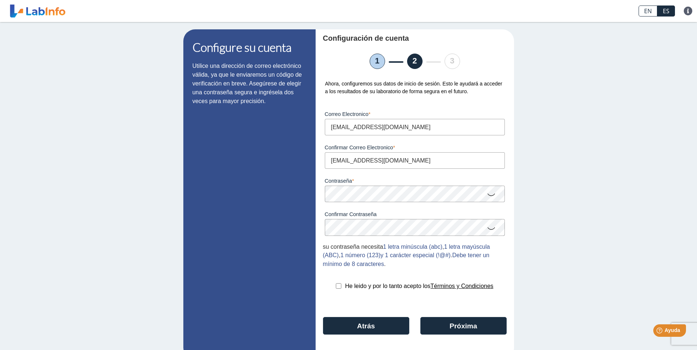
click at [337, 289] on input "checkbox" at bounding box center [339, 287] width 6 height 6
checkbox input "true"
click at [458, 331] on button "Próxima" at bounding box center [463, 326] width 86 height 18
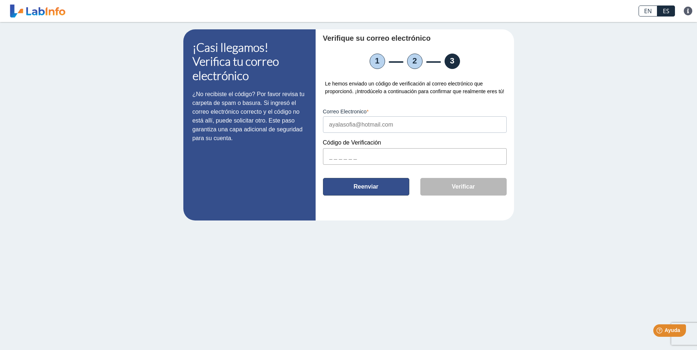
click at [379, 191] on button "Reenviar" at bounding box center [366, 187] width 86 height 18
click at [331, 159] on input "text" at bounding box center [415, 156] width 184 height 17
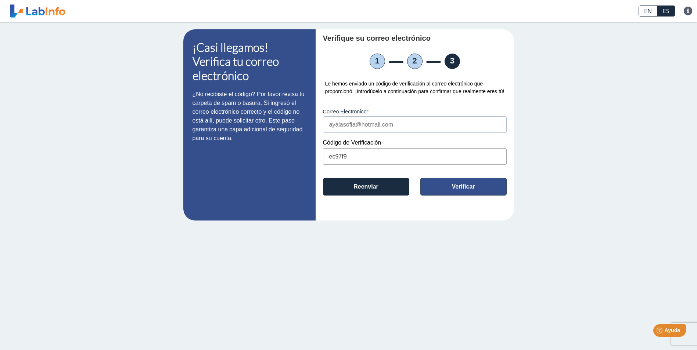
type input "ec97f9"
click at [458, 184] on button "Verificar" at bounding box center [463, 187] width 86 height 18
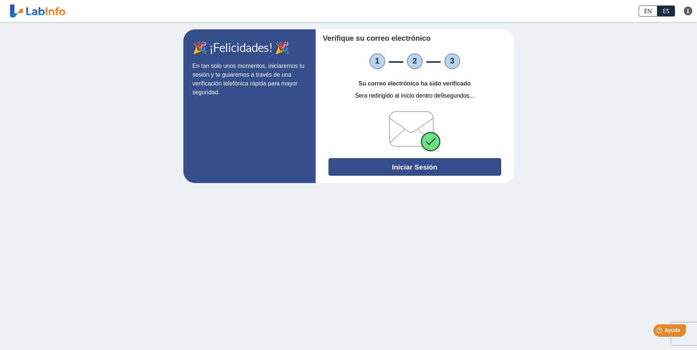
click at [406, 162] on button "Iniciar Sesión" at bounding box center [414, 167] width 173 height 18
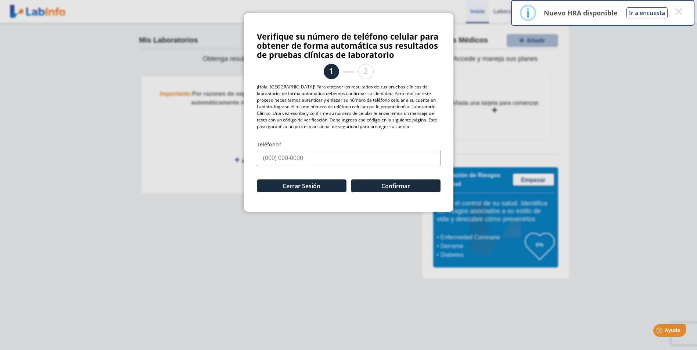
click at [263, 157] on input "Teléfono" at bounding box center [349, 158] width 184 height 17
type input "[PHONE_NUMBER]"
click at [379, 181] on button "Confirmar" at bounding box center [396, 186] width 90 height 13
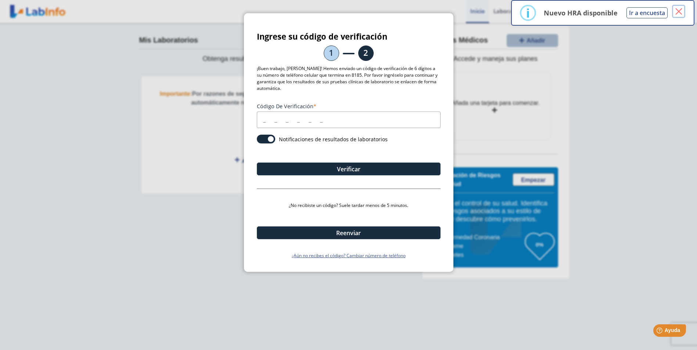
click at [682, 10] on button "×" at bounding box center [678, 11] width 13 height 13
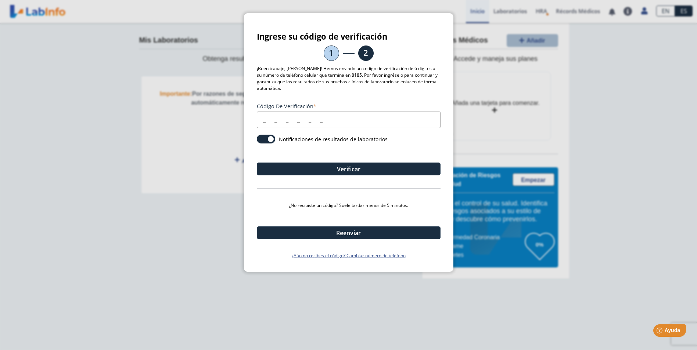
click at [260, 122] on input "Código de verificación" at bounding box center [349, 120] width 184 height 17
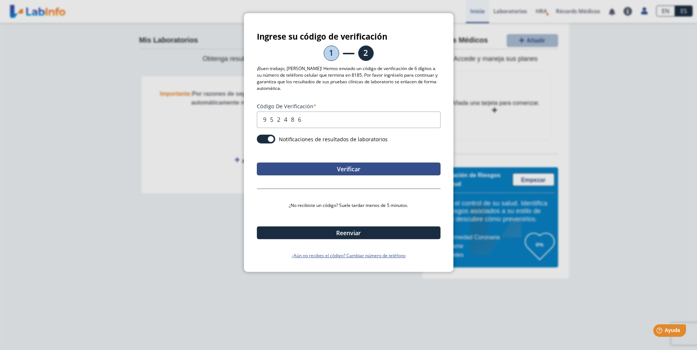
type input "952486"
click at [367, 170] on button "Verificar" at bounding box center [349, 169] width 184 height 13
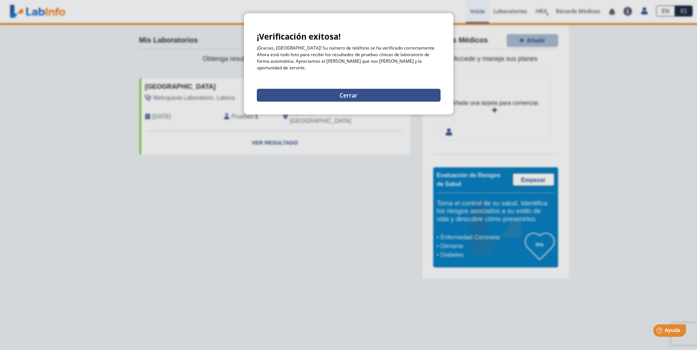
click at [356, 89] on button "Cerrar" at bounding box center [349, 95] width 184 height 13
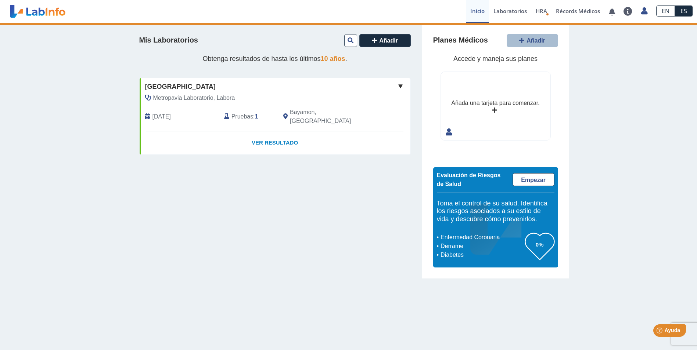
click at [265, 131] on link "Ver Resultado" at bounding box center [275, 142] width 271 height 23
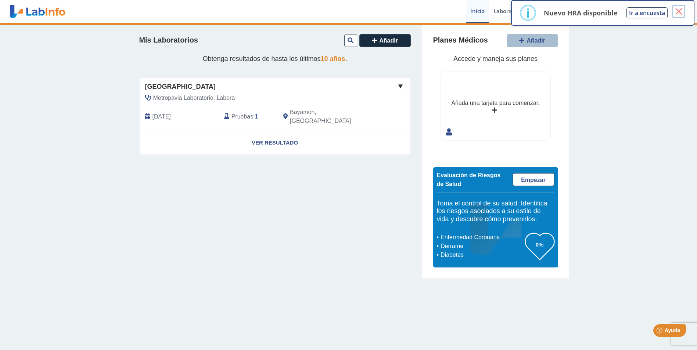
click at [681, 11] on button "×" at bounding box center [678, 11] width 13 height 13
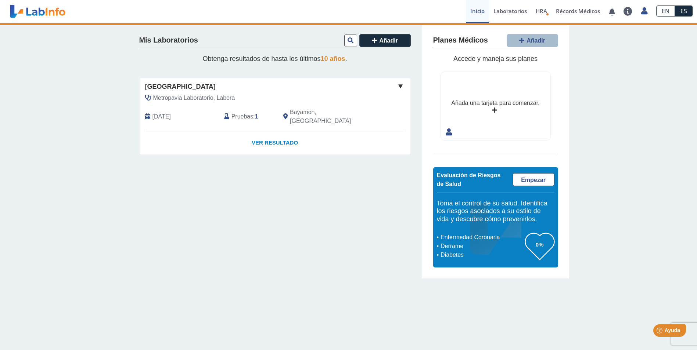
click at [270, 131] on link "Ver Resultado" at bounding box center [275, 142] width 271 height 23
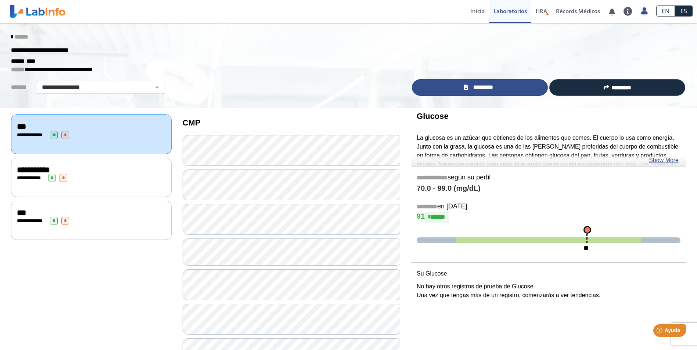
click at [477, 84] on span "*********" at bounding box center [482, 87] width 25 height 8
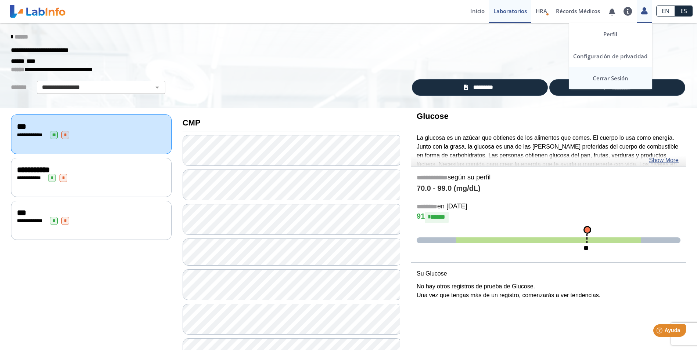
click at [616, 76] on link "Cerrar Sesión" at bounding box center [610, 78] width 83 height 22
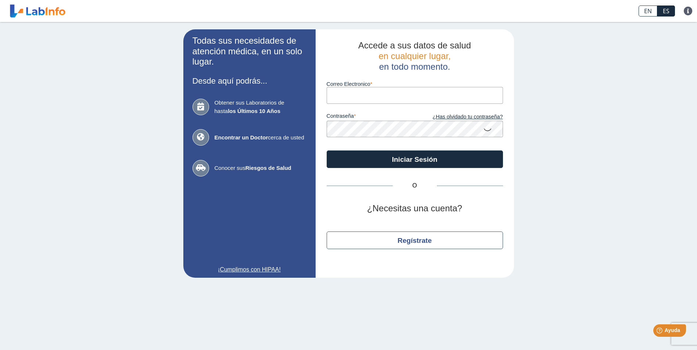
click at [100, 112] on div "Todas sus necesidades de atención médica, en un solo lugar. Desde aquí podrás..…" at bounding box center [348, 153] width 697 height 263
